Goal: Find specific page/section: Find specific page/section

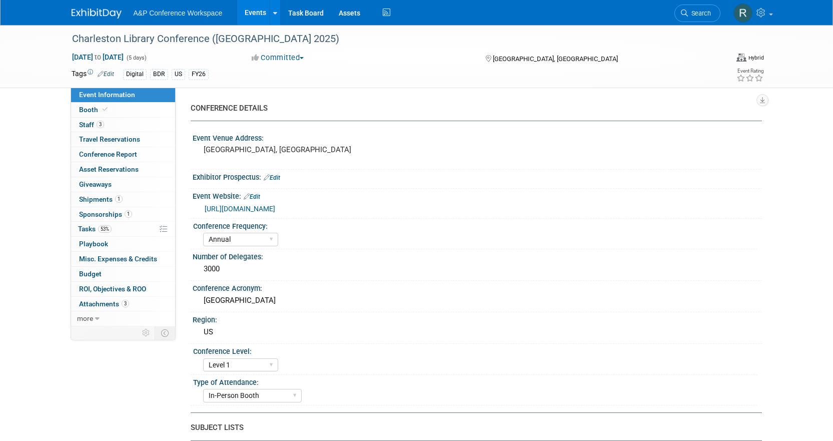
select select "Annual"
select select "Level 1"
select select "In-Person Booth"
select select "Libraries"
select select "Bloomsbury Digital Resources"
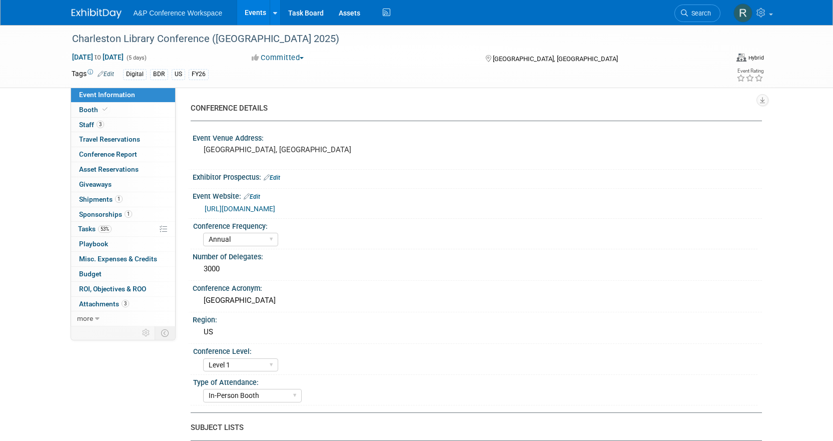
select select "[PERSON_NAME]"
select select "BDR Product Awareness and Trial Generation​"
click at [689, 9] on link "Search" at bounding box center [697, 14] width 46 height 18
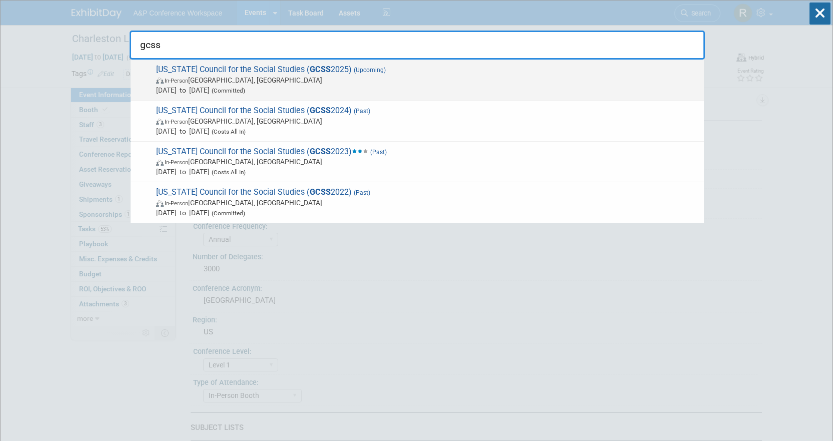
type input "gcss"
click at [410, 93] on span "Oct 23, 2025 to Oct 24, 2025 (Committed)" at bounding box center [427, 90] width 543 height 10
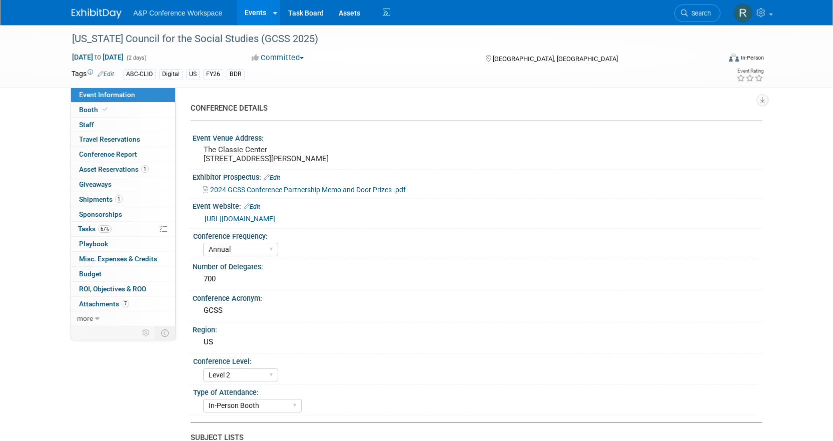
select select "Annual"
select select "Level 2"
select select "In-Person Booth"
select select "Schools"
select select "Bloomsbury Digital Resources"
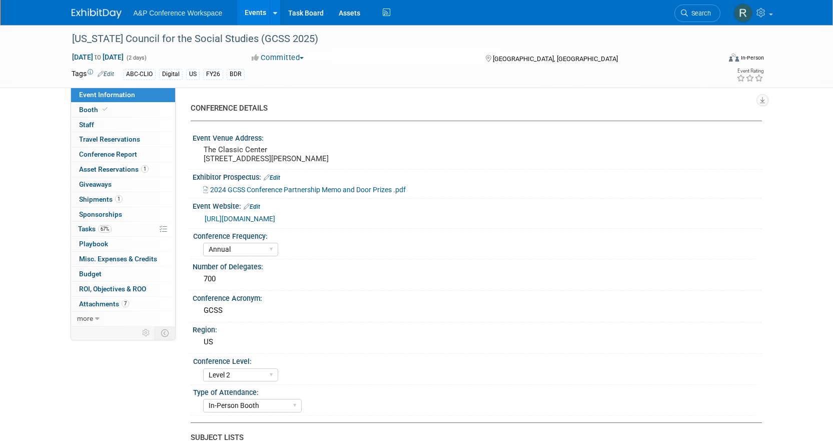
select select "[PERSON_NAME]"
select select "BDR Product Awareness and Trial Generation​"
click at [84, 231] on span "Tasks 67%" at bounding box center [95, 229] width 34 height 8
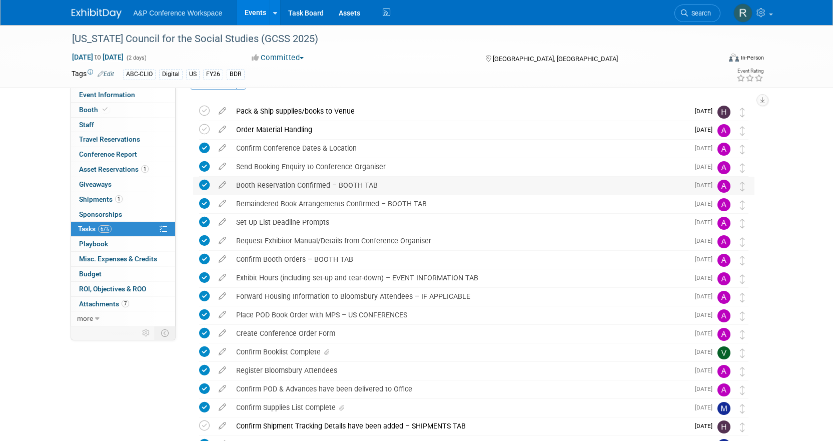
scroll to position [40, 0]
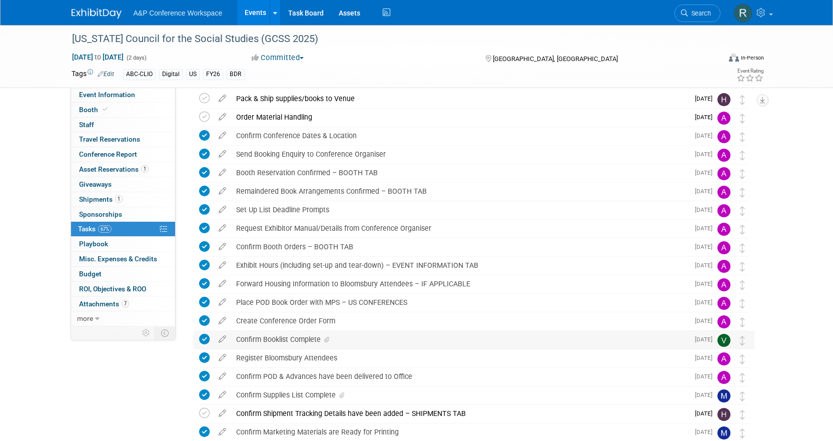
click at [265, 337] on div "Confirm Booklist Complete" at bounding box center [460, 339] width 458 height 17
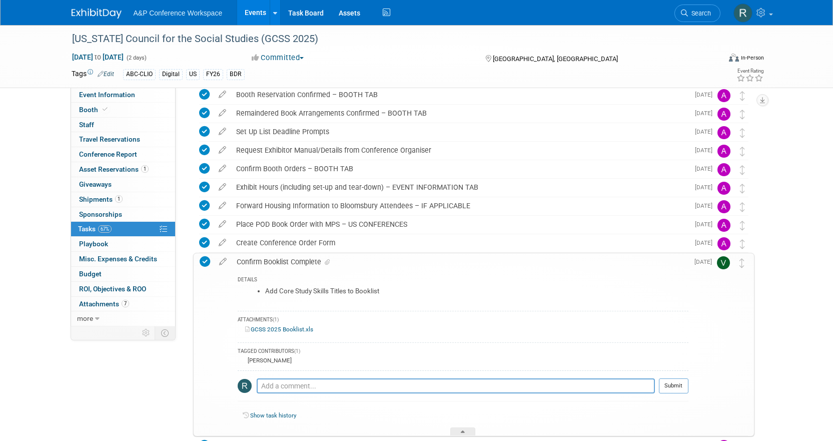
scroll to position [119, 0]
click at [290, 329] on link "GCSS 2025 Booklist.xls" at bounding box center [279, 328] width 68 height 7
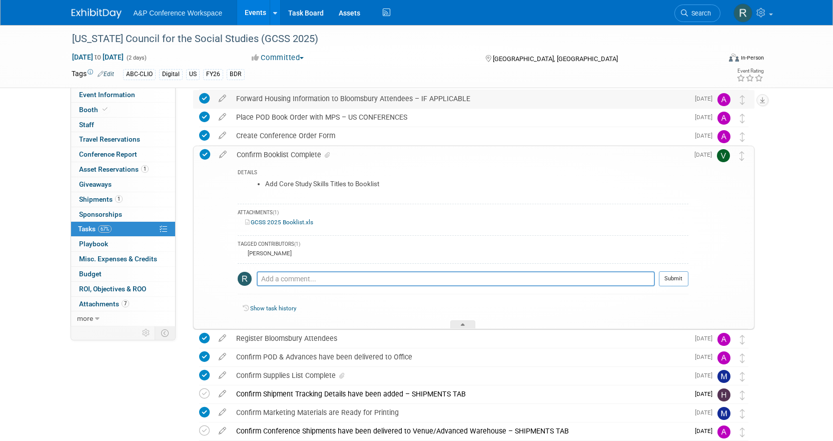
scroll to position [236, 0]
